Goal: Task Accomplishment & Management: Manage account settings

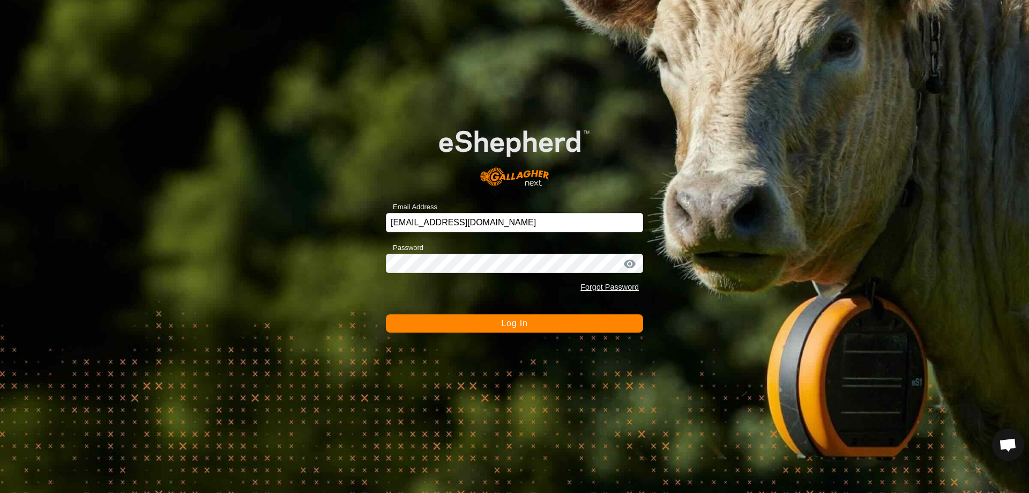
click at [505, 324] on span "Log In" at bounding box center [514, 322] width 26 height 9
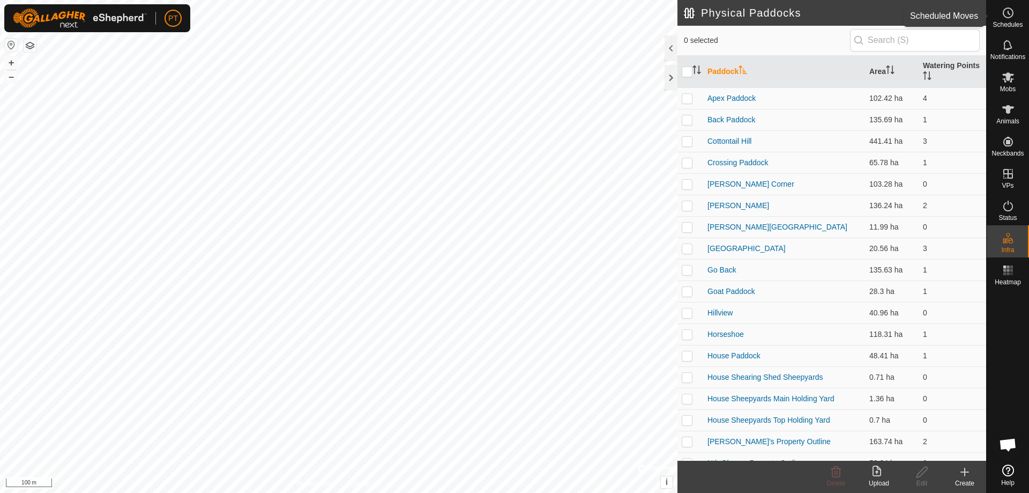
click at [1011, 17] on icon at bounding box center [1008, 12] width 13 height 13
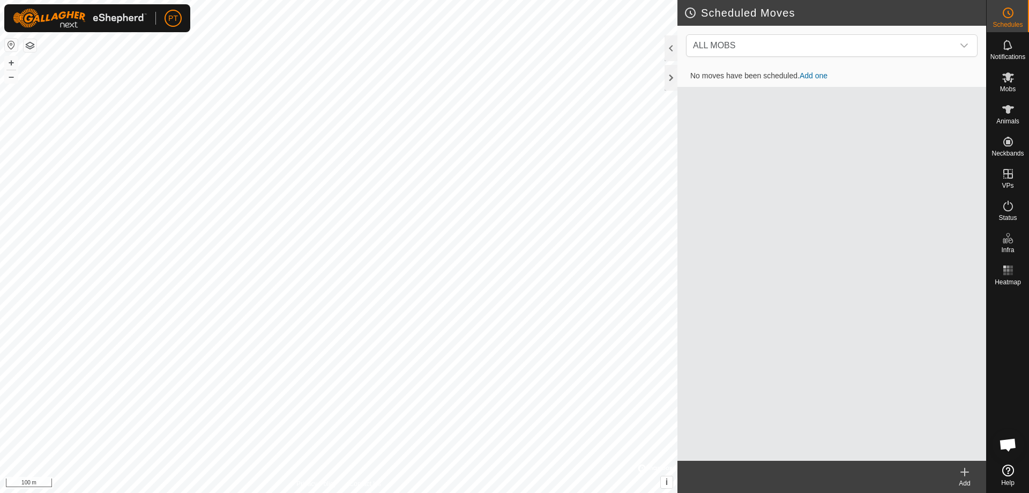
click at [815, 73] on link "Add one" at bounding box center [814, 75] width 28 height 9
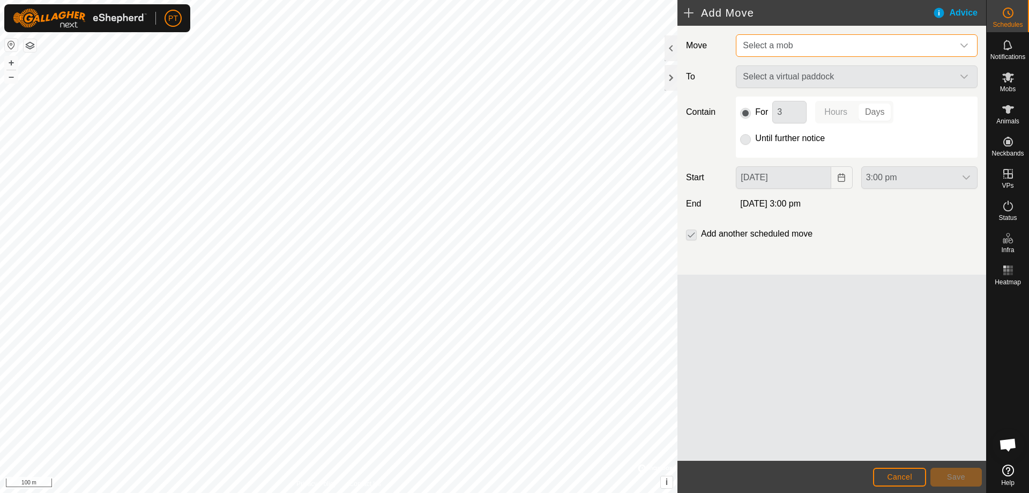
click at [806, 45] on span "Select a mob" at bounding box center [846, 45] width 215 height 21
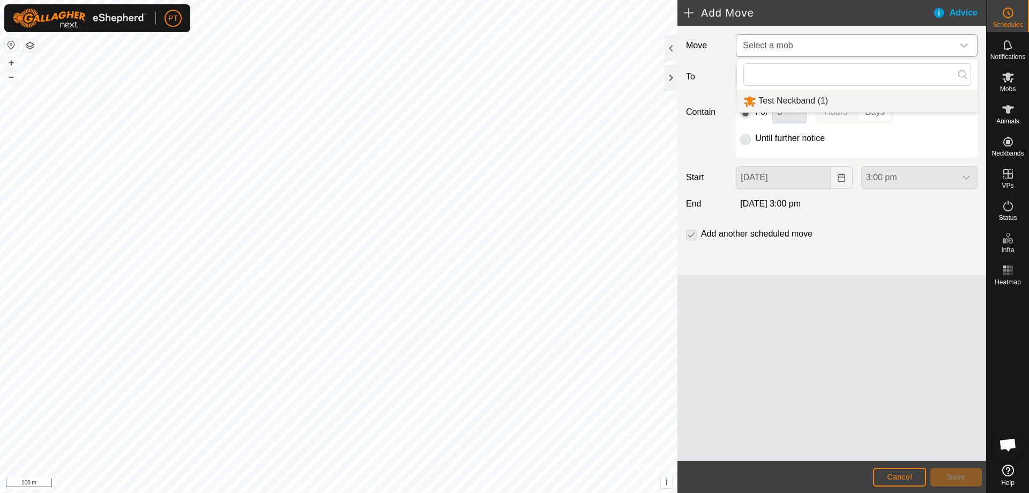
click at [792, 99] on li "Test Neckband (1)" at bounding box center [857, 101] width 241 height 22
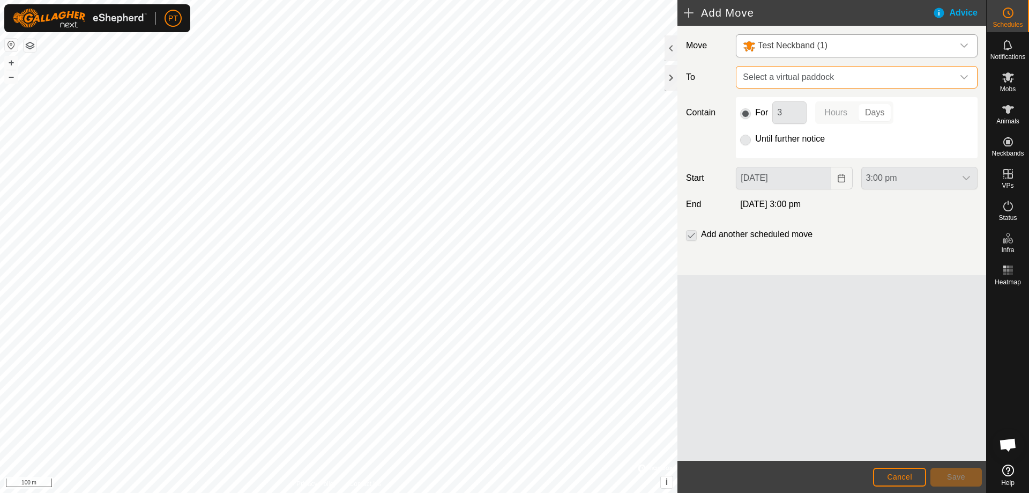
click at [829, 78] on span "Select a virtual paddock" at bounding box center [846, 76] width 215 height 21
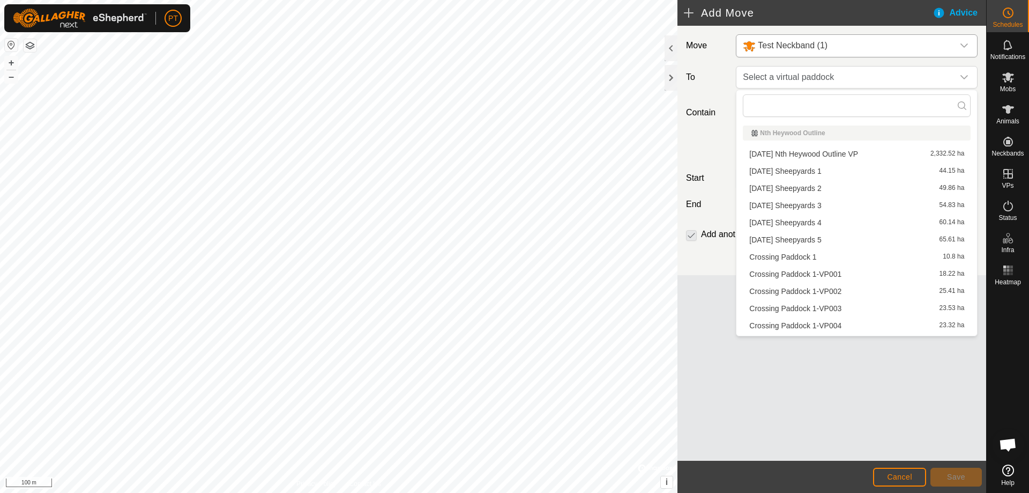
click at [768, 260] on li "Crossing Paddock 1 10.8 ha" at bounding box center [857, 257] width 228 height 16
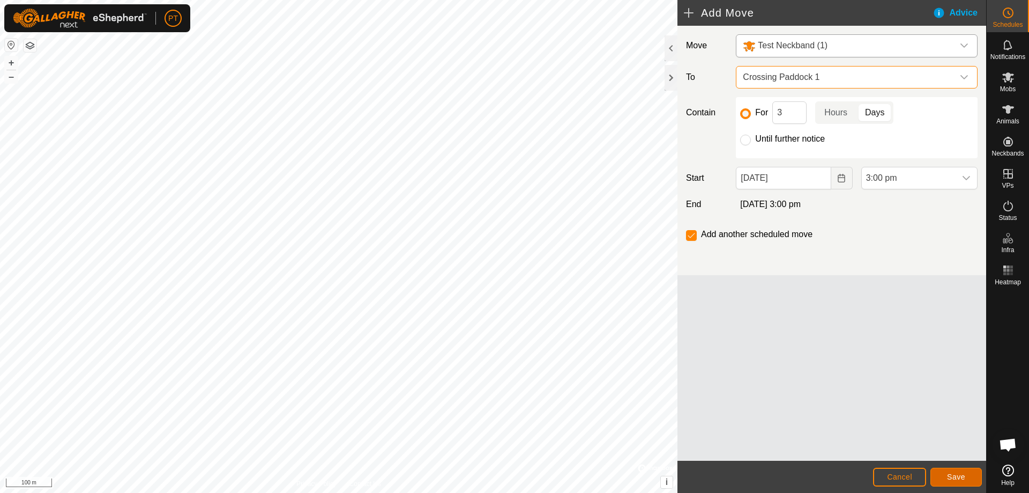
click at [956, 478] on span "Save" at bounding box center [956, 476] width 18 height 9
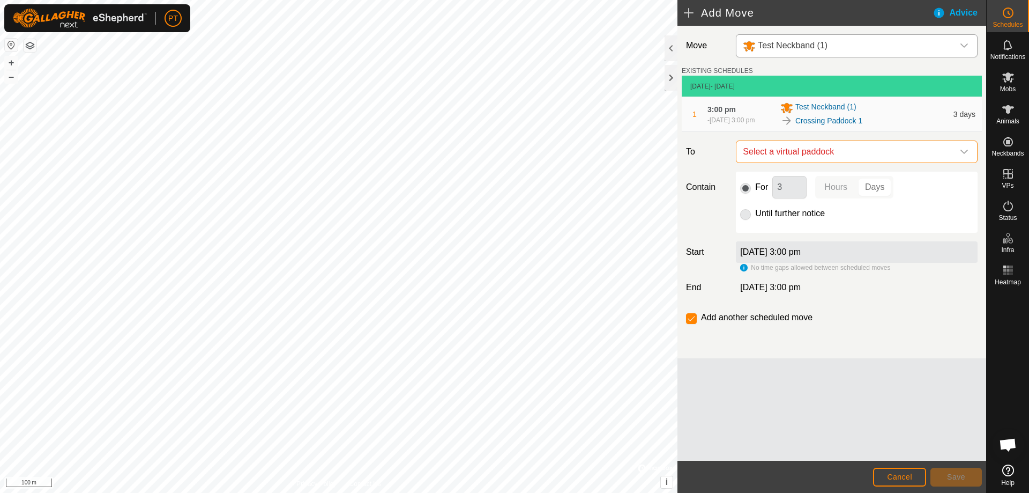
click at [782, 156] on span "Select a virtual paddock" at bounding box center [846, 151] width 215 height 21
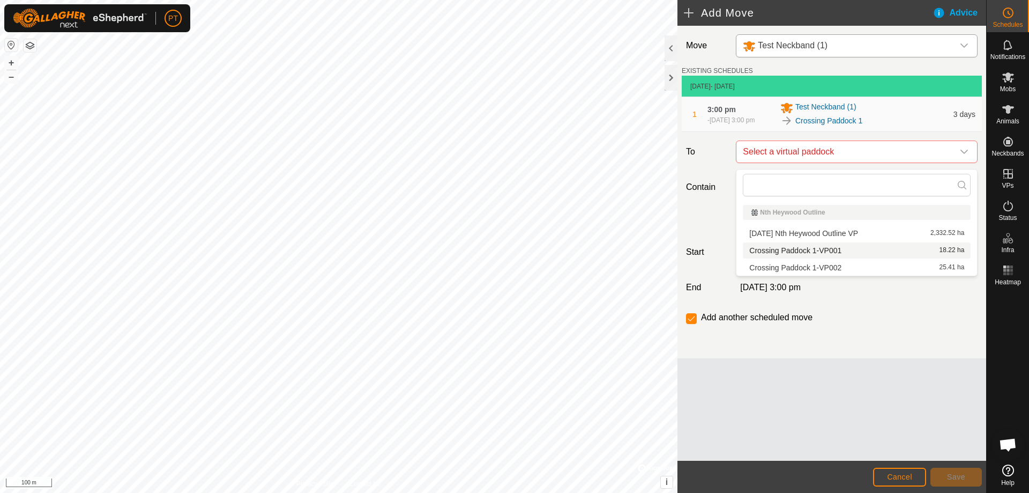
click at [786, 251] on li "Crossing Paddock 1-VP001 18.22 ha" at bounding box center [857, 250] width 228 height 16
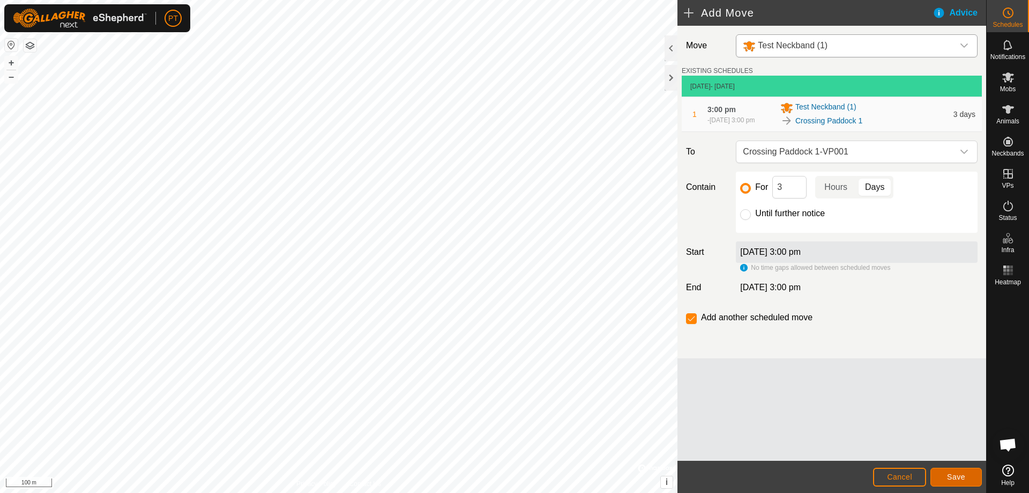
click at [949, 475] on span "Save" at bounding box center [956, 476] width 18 height 9
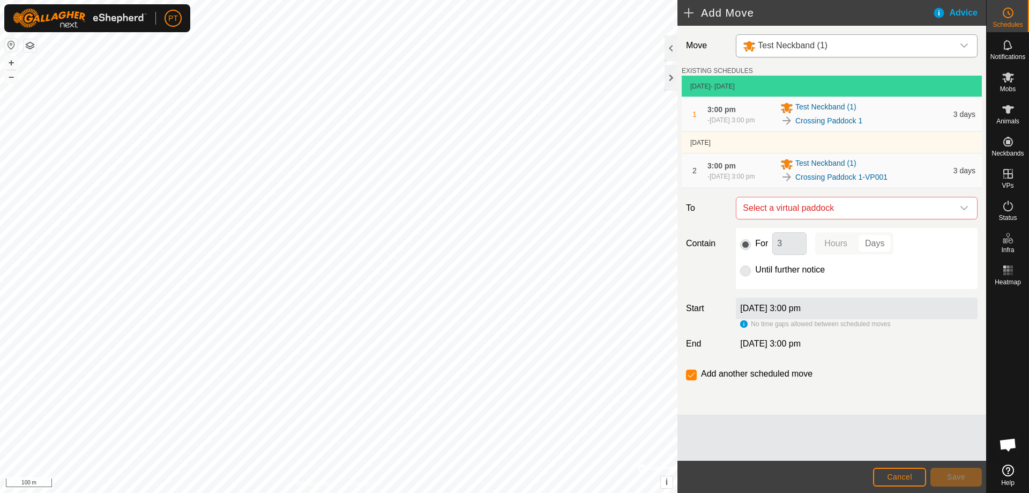
click at [830, 229] on div "Move Test Neckband (1) EXISTING SCHEDULES [DATE] - [DATE] 1 3:00 pm [DATE], 3:0…" at bounding box center [831, 220] width 309 height 389
click at [824, 217] on span "Select a virtual paddock" at bounding box center [846, 207] width 215 height 21
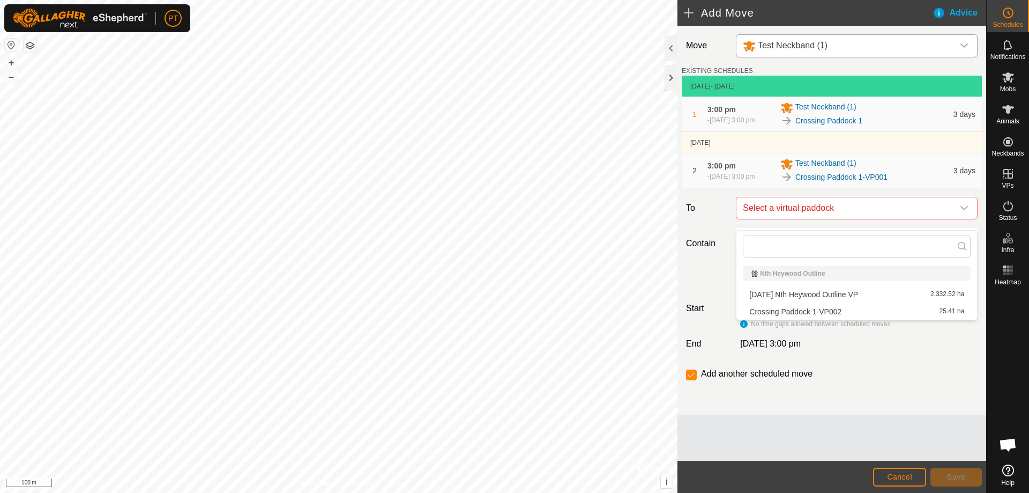
click at [824, 314] on li "Crossing Paddock 1-VP002 25.41 ha" at bounding box center [857, 311] width 228 height 16
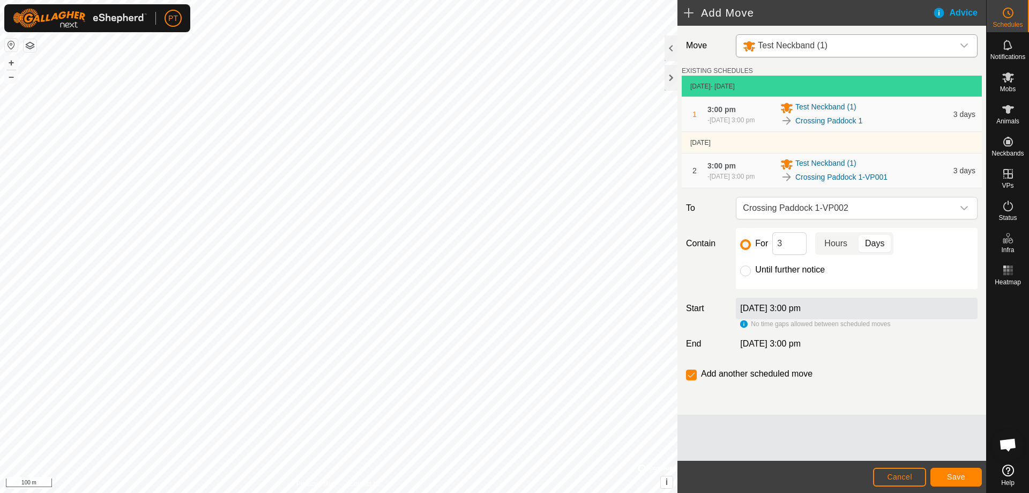
click at [834, 253] on p-togglebutton "Hours" at bounding box center [835, 243] width 41 height 23
click at [955, 474] on span "Save" at bounding box center [956, 476] width 18 height 9
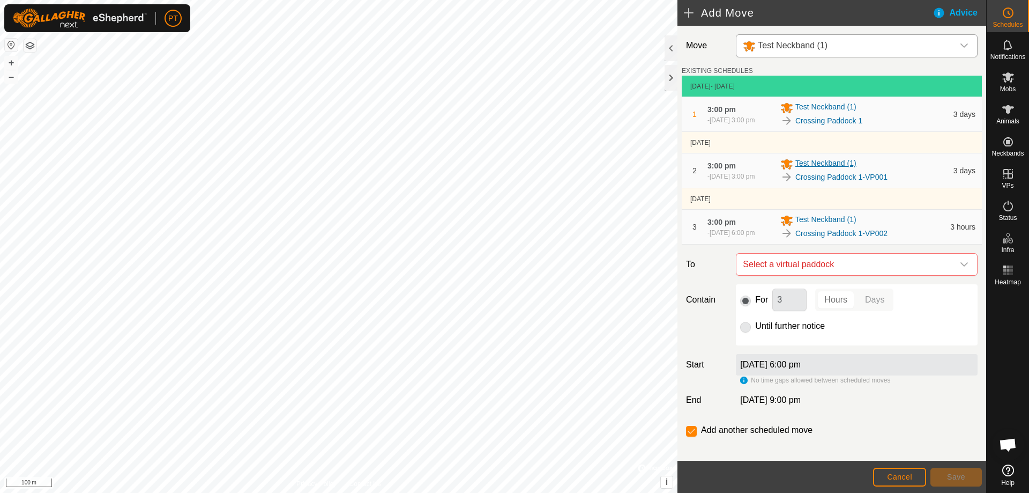
click at [813, 170] on span "Test Neckband (1)" at bounding box center [825, 164] width 61 height 13
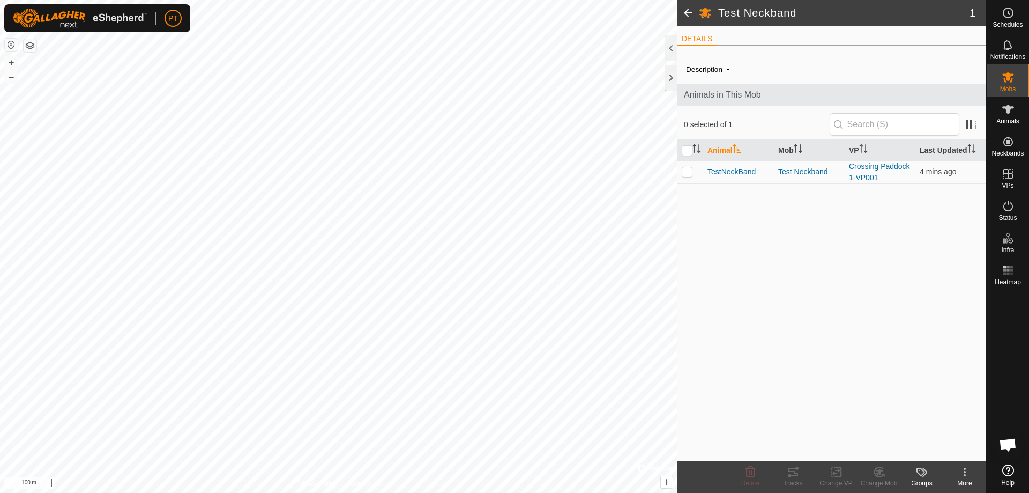
click at [685, 11] on span at bounding box center [687, 13] width 21 height 26
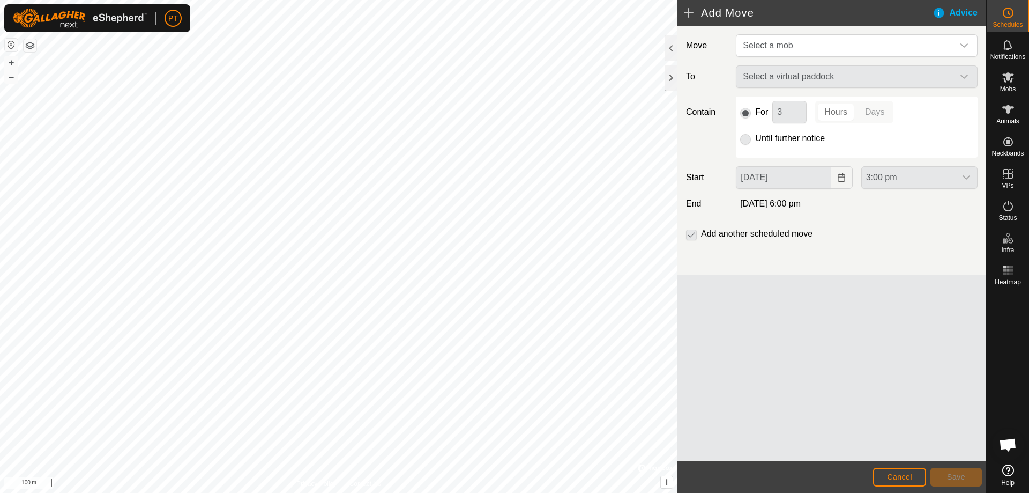
click at [939, 10] on div "Advice" at bounding box center [960, 12] width 54 height 13
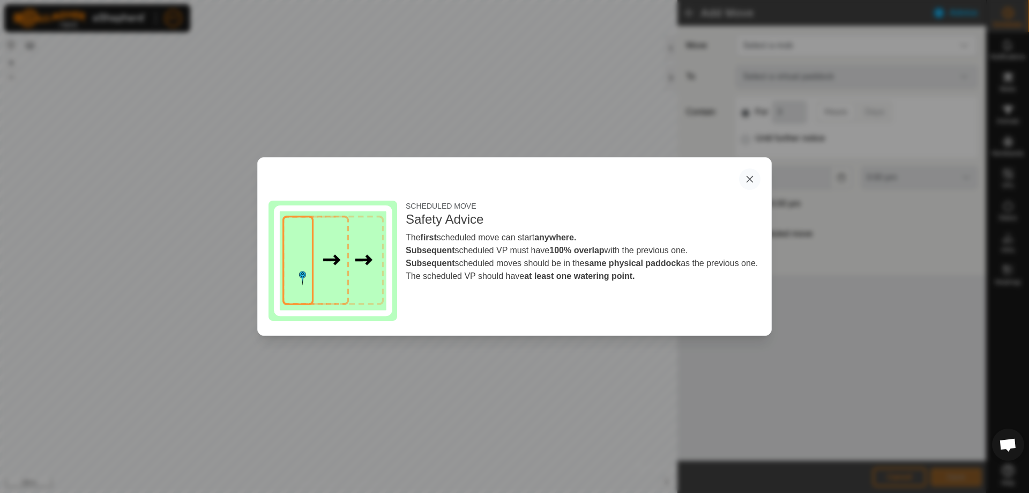
click at [749, 180] on button "button" at bounding box center [749, 178] width 21 height 21
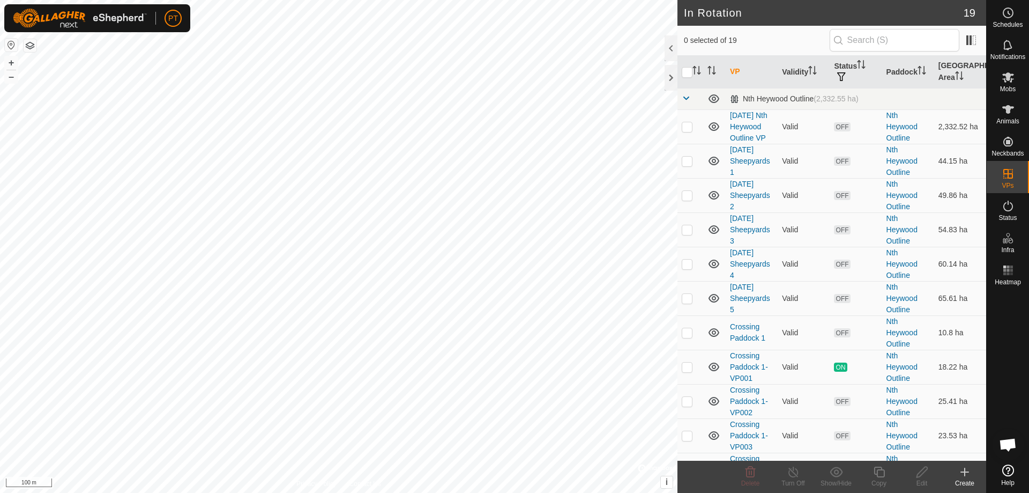
checkbox input "true"
click at [751, 342] on link "Crossing Paddock 1" at bounding box center [747, 332] width 35 height 20
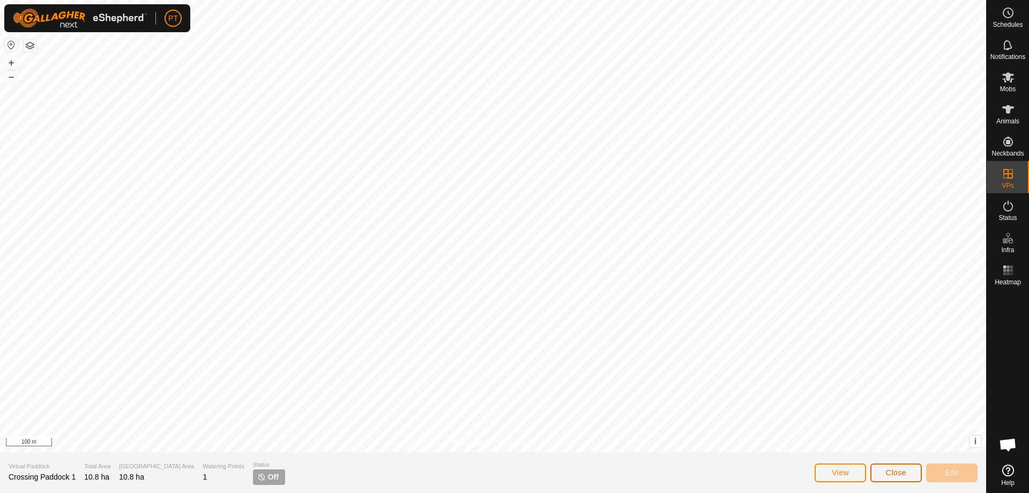
click at [908, 473] on button "Close" at bounding box center [895, 472] width 51 height 19
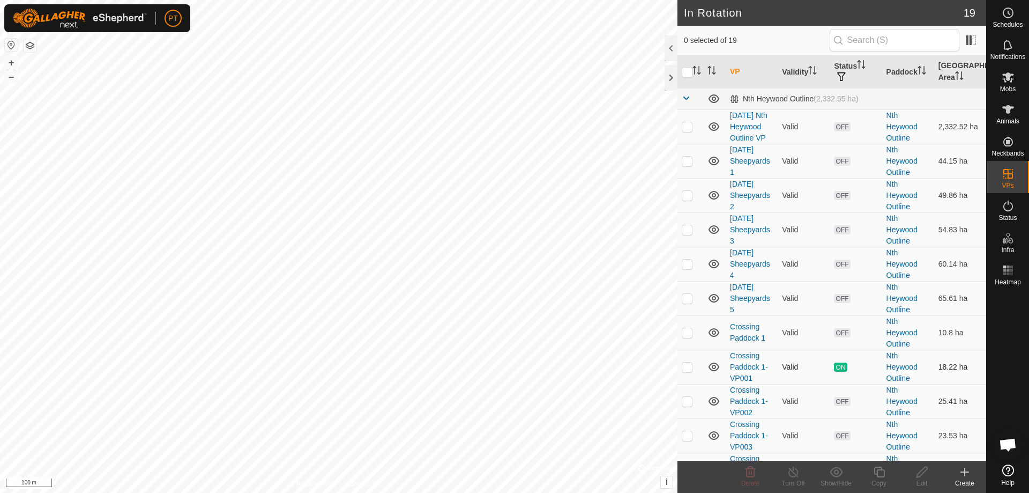
scroll to position [54, 0]
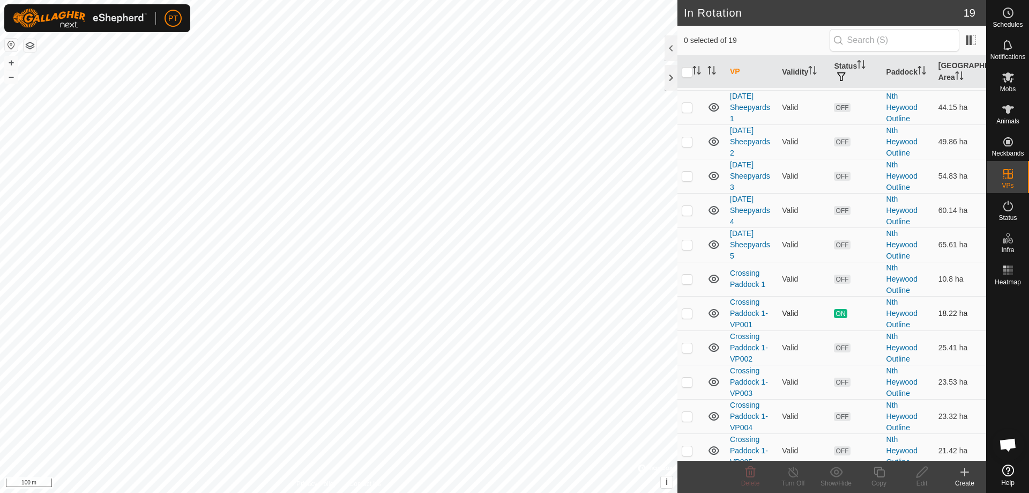
click at [687, 317] on p-checkbox at bounding box center [687, 313] width 11 height 9
checkbox input "true"
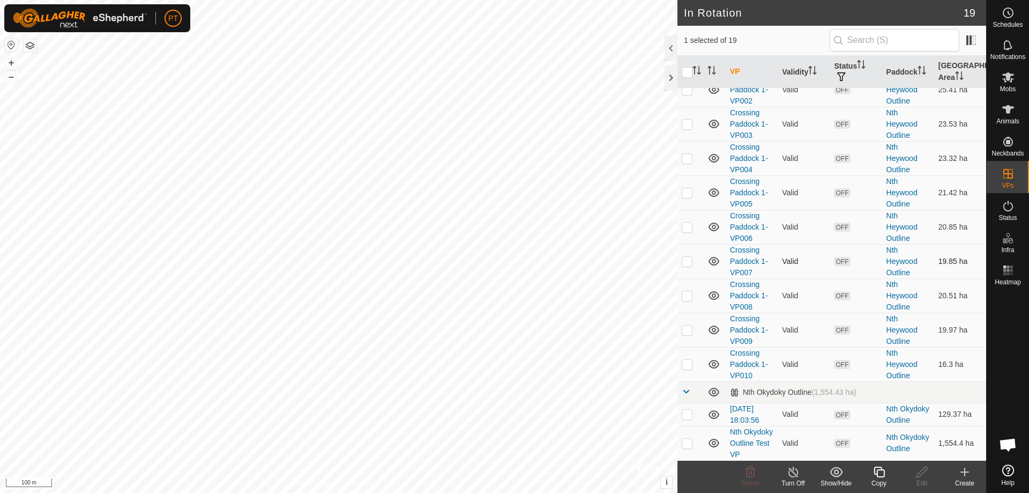
scroll to position [345, 0]
drag, startPoint x: 171, startPoint y: 20, endPoint x: 189, endPoint y: 85, distance: 67.2
click at [182, 27] on div "PT My Account Settings Logout" at bounding box center [173, 18] width 17 height 17
click at [183, 80] on link "Logout" at bounding box center [222, 82] width 106 height 17
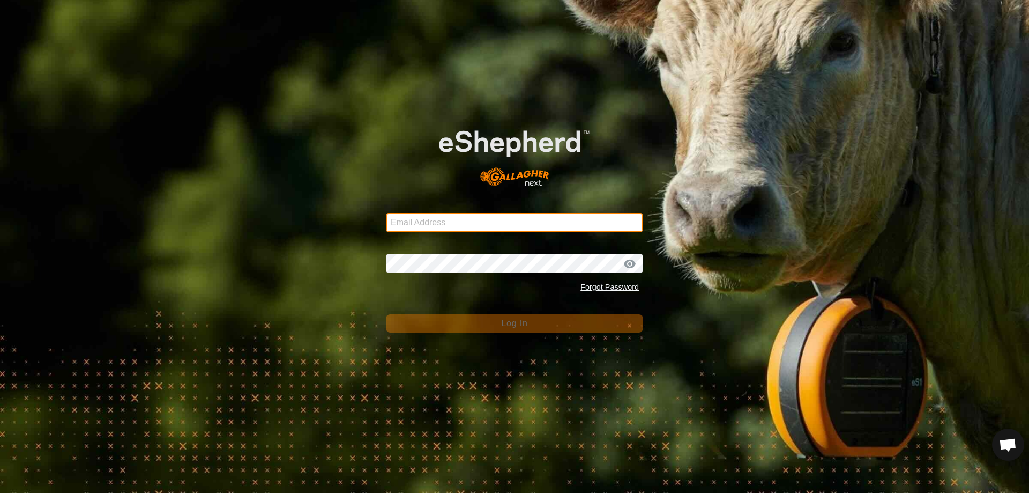
type input "[EMAIL_ADDRESS][DOMAIN_NAME]"
